Goal: Information Seeking & Learning: Find specific fact

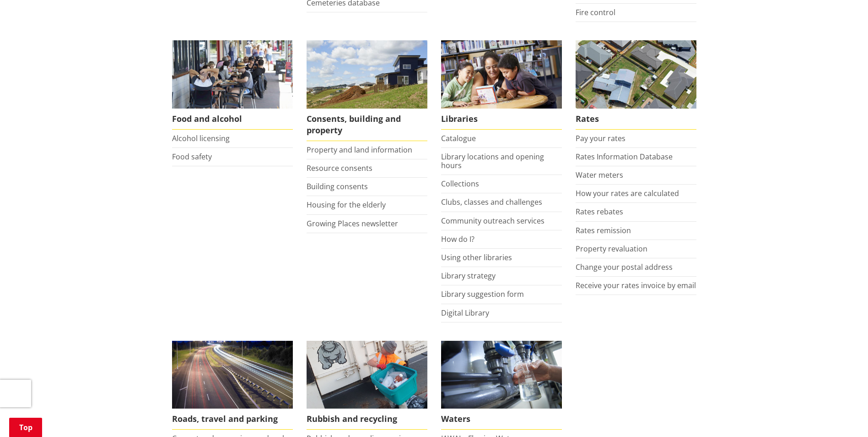
scroll to position [504, 0]
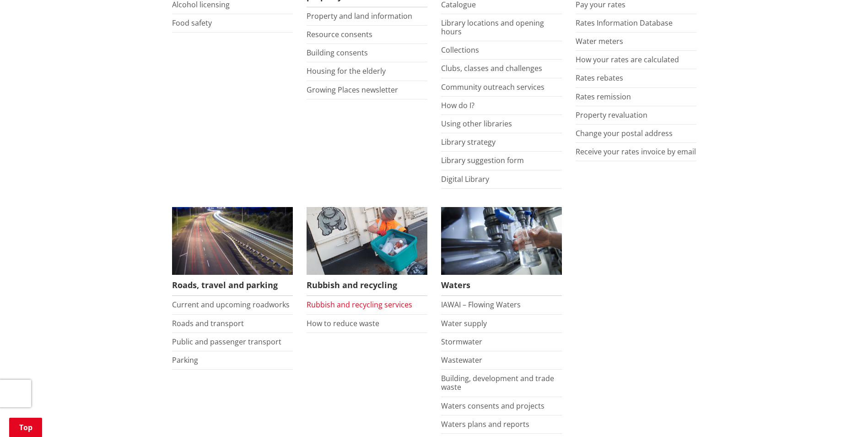
click at [336, 303] on link "Rubbish and recycling services" at bounding box center [360, 304] width 106 height 10
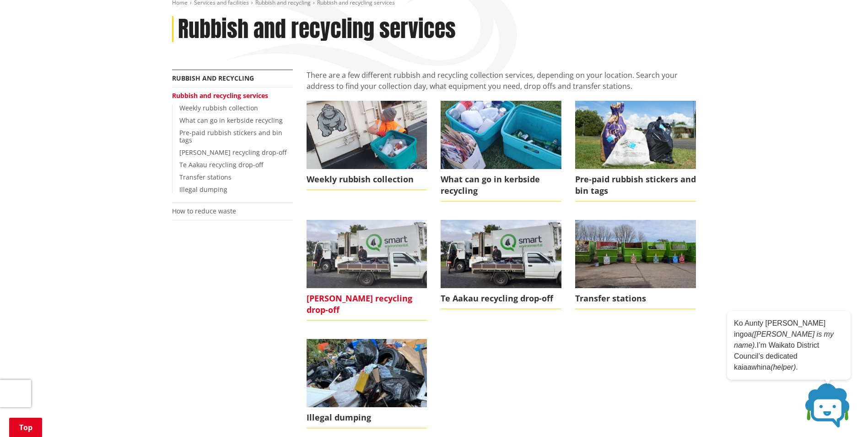
scroll to position [137, 0]
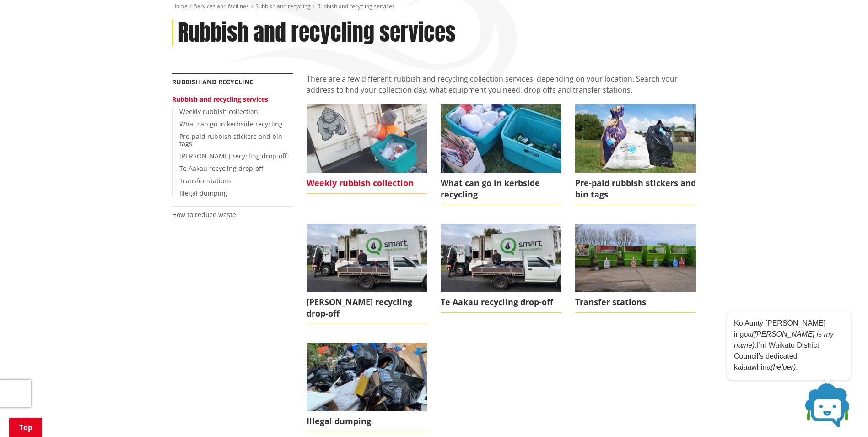
click at [345, 132] on img at bounding box center [367, 138] width 121 height 68
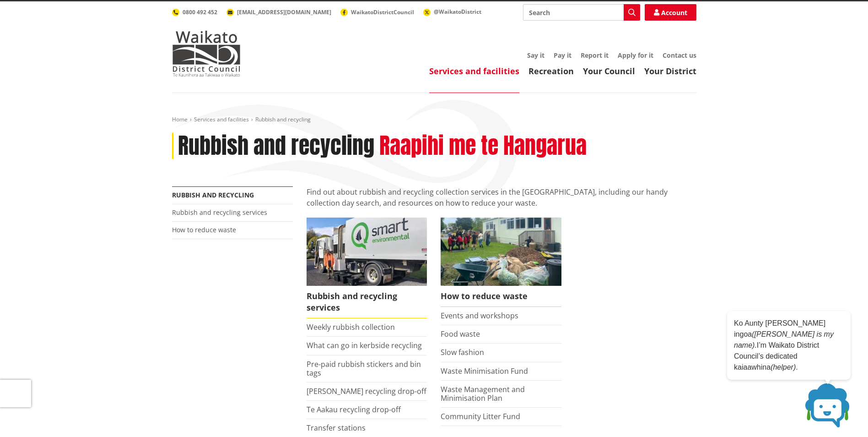
scroll to position [92, 0]
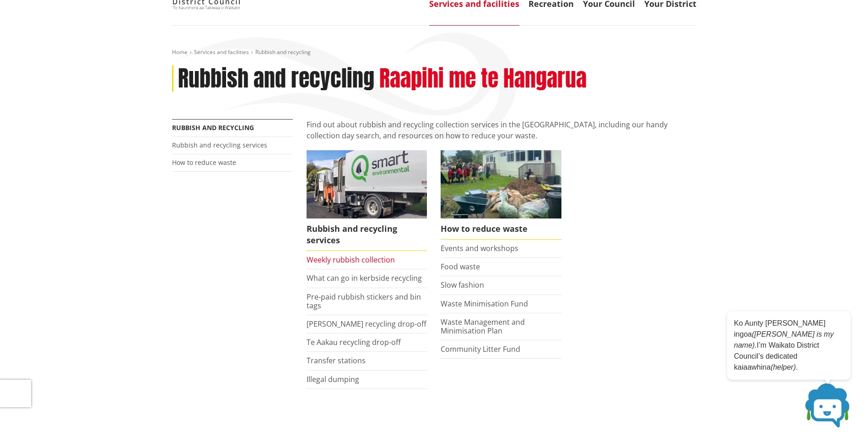
click at [348, 259] on link "Weekly rubbish collection" at bounding box center [351, 260] width 88 height 10
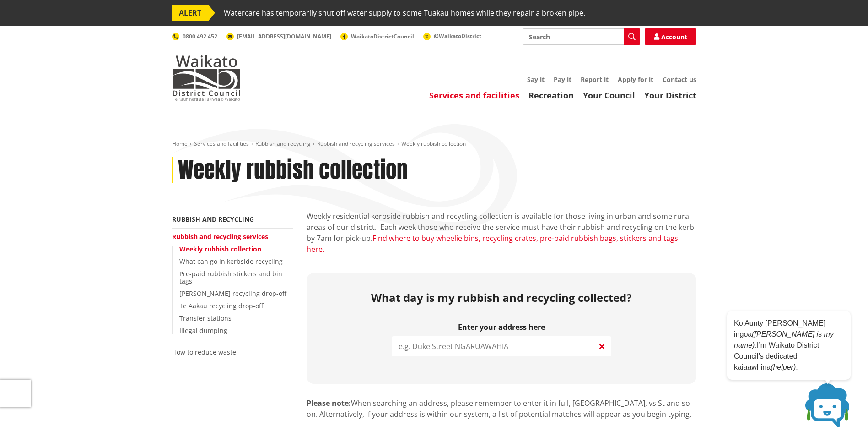
click at [438, 238] on link "Find where to buy wheelie bins, recycling crates, pre-paid rubbish bags, sticke…" at bounding box center [493, 243] width 372 height 21
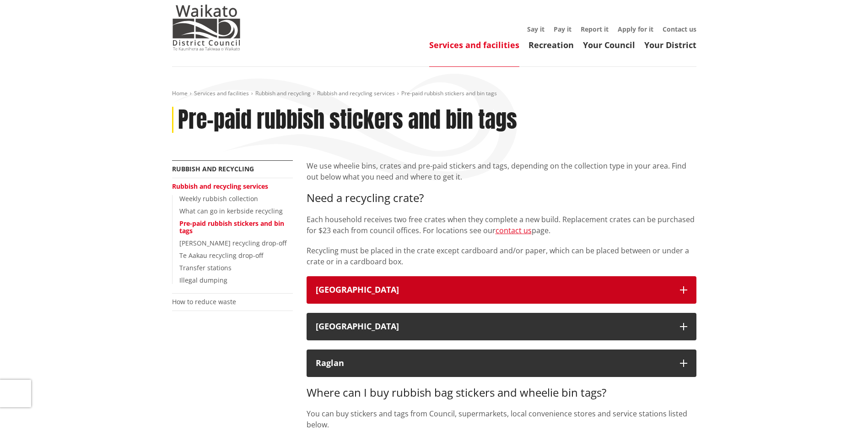
scroll to position [137, 0]
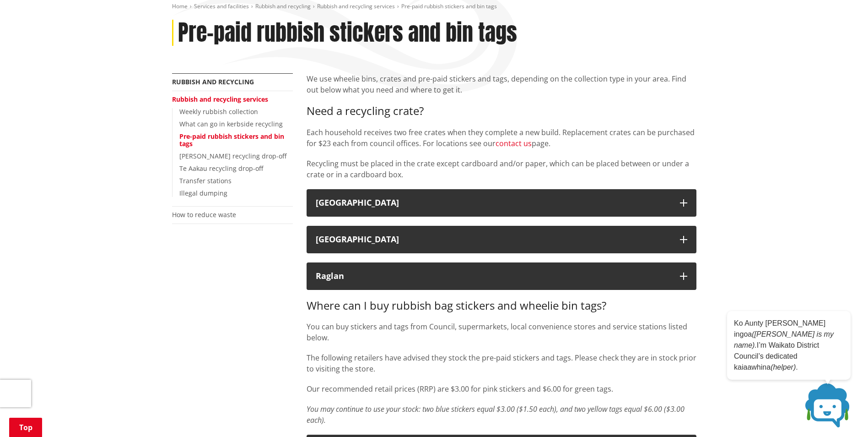
click at [522, 142] on link "contact us" at bounding box center [514, 143] width 36 height 10
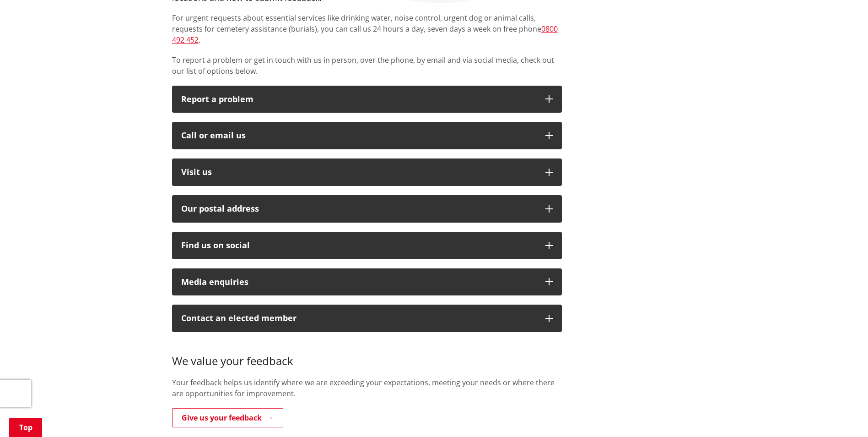
scroll to position [229, 0]
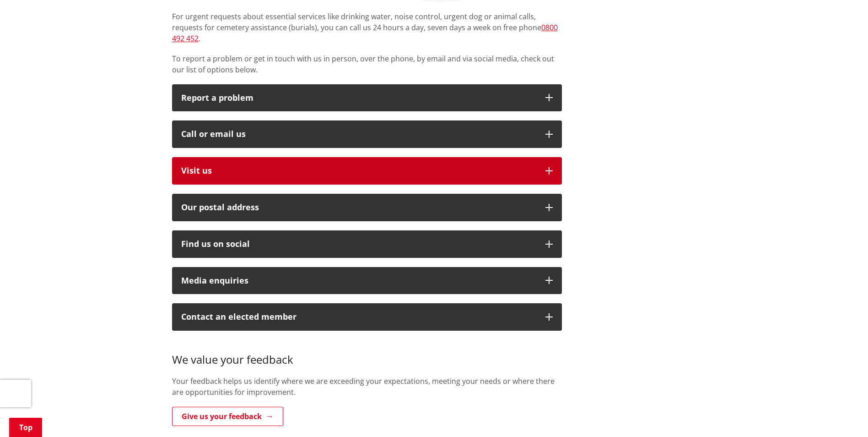
click at [317, 168] on button "Visit us" at bounding box center [367, 170] width 390 height 27
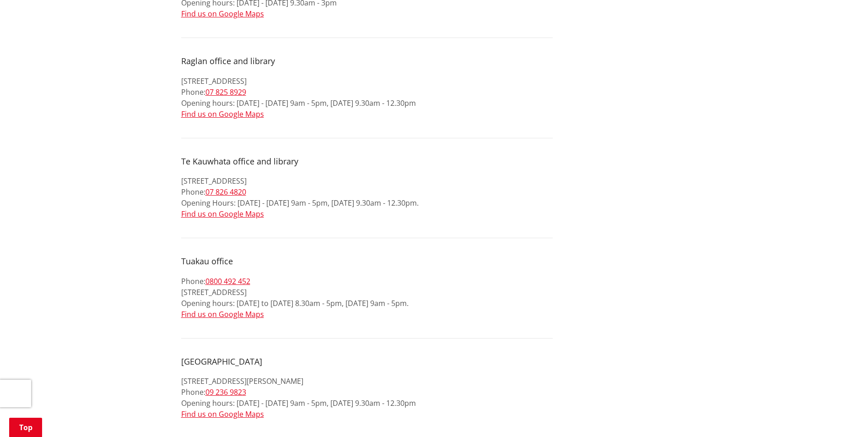
scroll to position [916, 0]
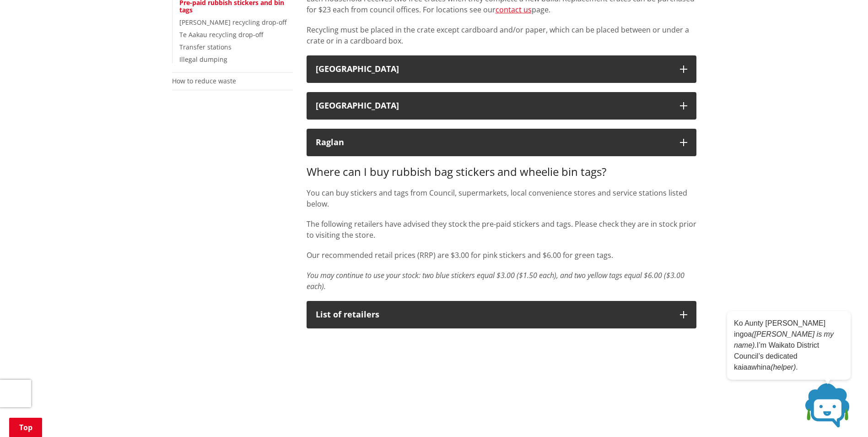
scroll to position [275, 0]
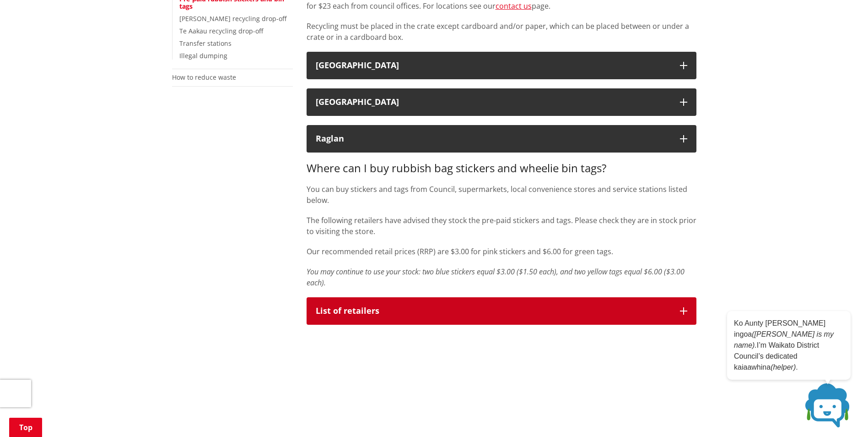
click at [341, 317] on button "List of retailers" at bounding box center [502, 310] width 390 height 27
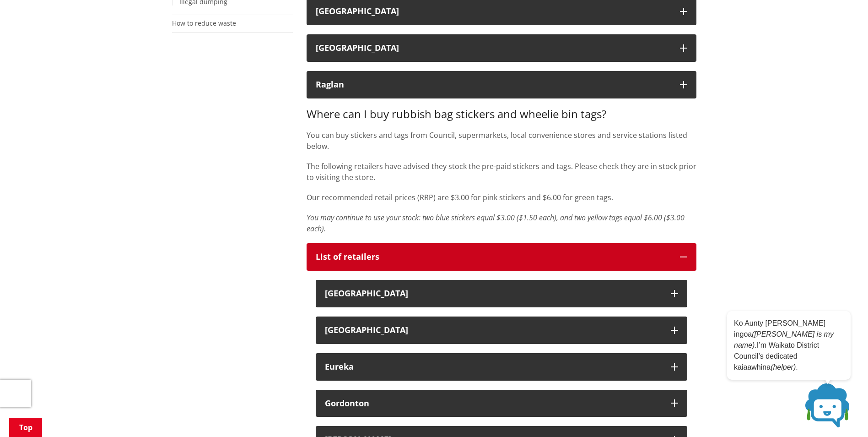
scroll to position [366, 0]
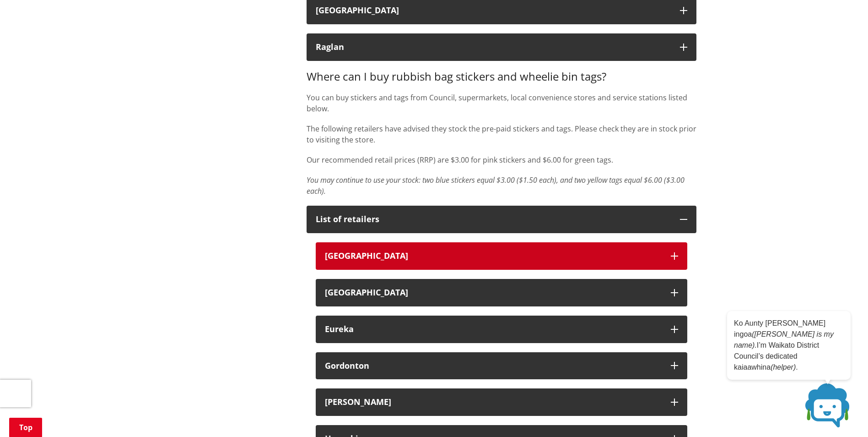
click at [400, 253] on div "[GEOGRAPHIC_DATA]" at bounding box center [493, 255] width 337 height 9
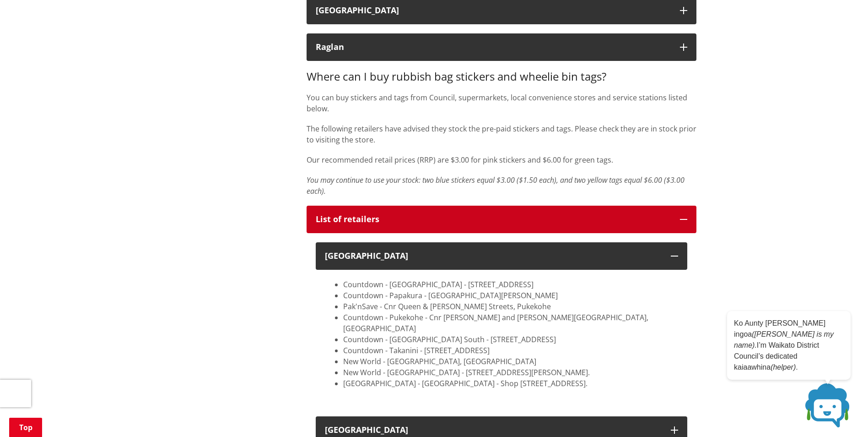
click at [672, 222] on button "List of retailers" at bounding box center [502, 219] width 390 height 27
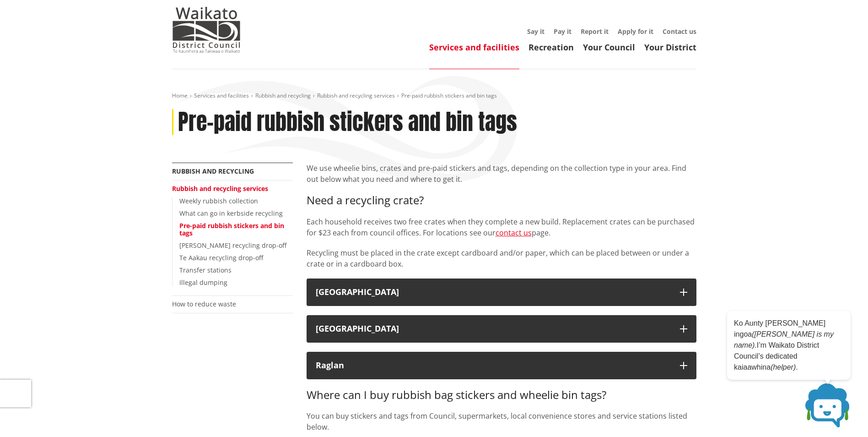
scroll to position [46, 0]
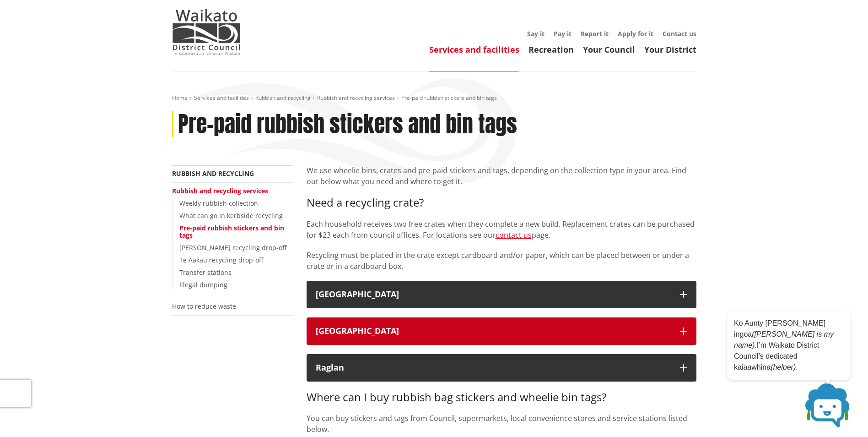
click at [465, 326] on div "[GEOGRAPHIC_DATA]" at bounding box center [493, 330] width 355 height 9
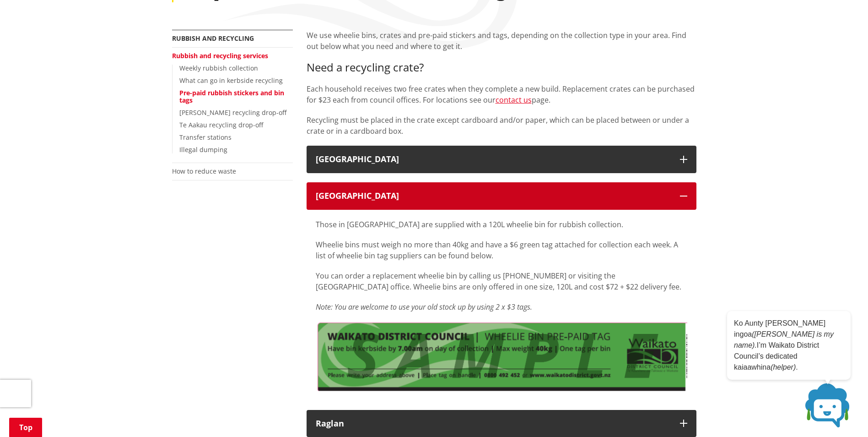
scroll to position [183, 0]
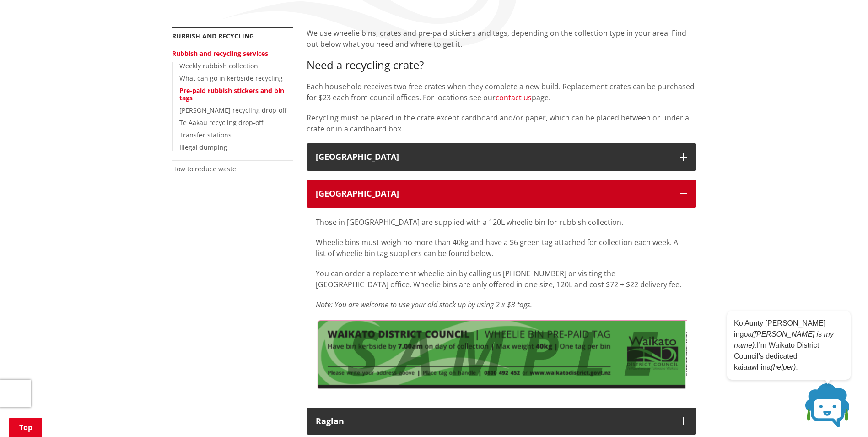
click at [406, 202] on button "[GEOGRAPHIC_DATA]" at bounding box center [502, 193] width 390 height 27
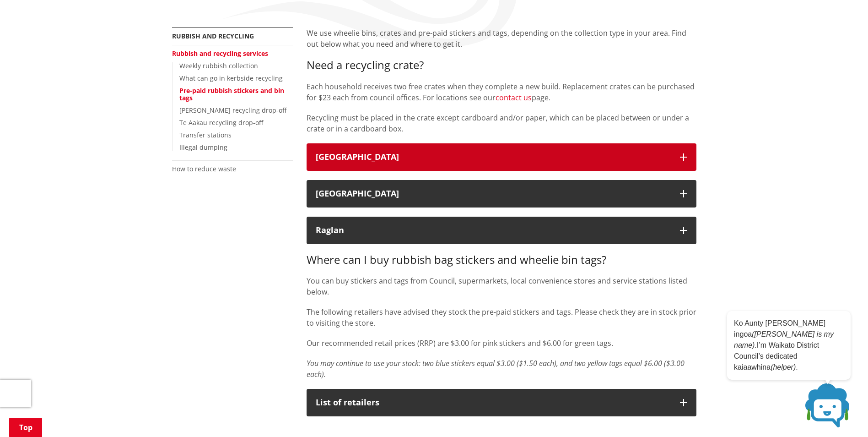
click at [405, 160] on div "[GEOGRAPHIC_DATA]" at bounding box center [493, 156] width 355 height 9
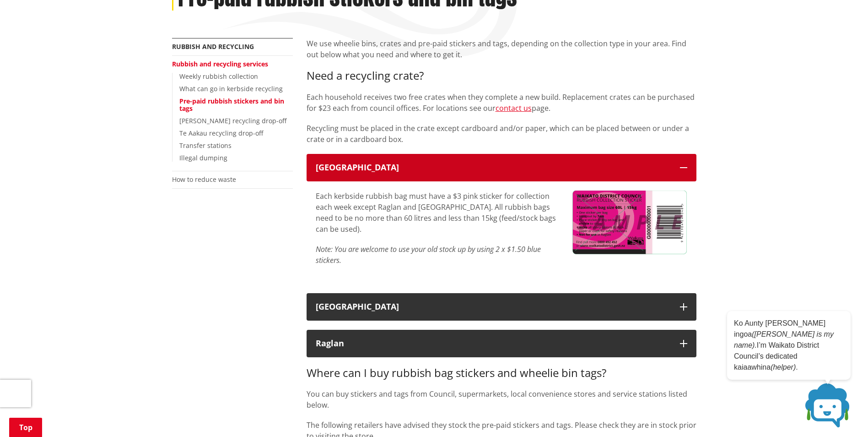
scroll to position [137, 0]
